Goal: Task Accomplishment & Management: Manage account settings

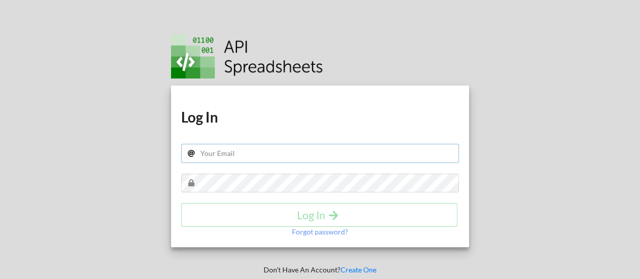
click at [236, 149] on input "text" at bounding box center [320, 153] width 278 height 19
paste input "[EMAIL_ADDRESS][DOMAIN_NAME]"
type input "[EMAIL_ADDRESS][DOMAIN_NAME]"
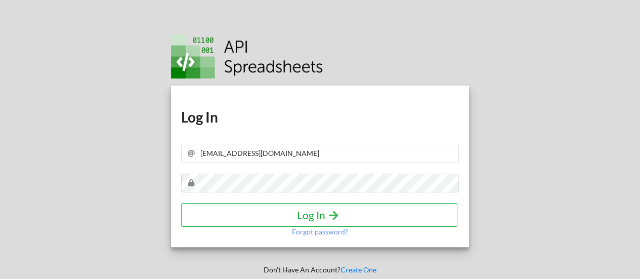
click at [272, 219] on h4 "Log In" at bounding box center [319, 214] width 255 height 13
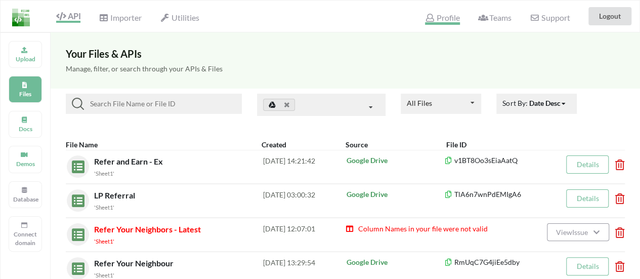
click at [433, 20] on icon at bounding box center [430, 18] width 10 height 8
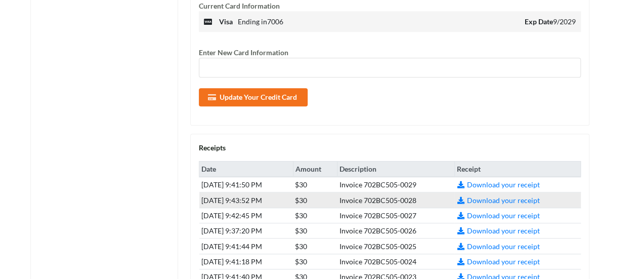
scroll to position [404, 0]
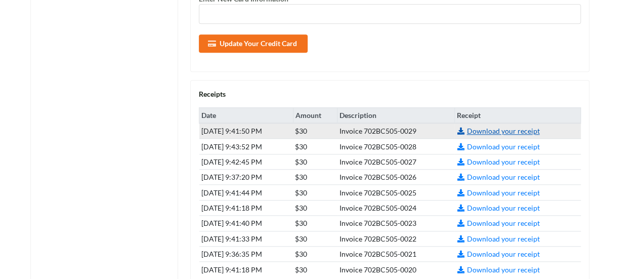
click at [486, 132] on link "Download your receipt" at bounding box center [497, 130] width 83 height 9
